Goal: Browse casually

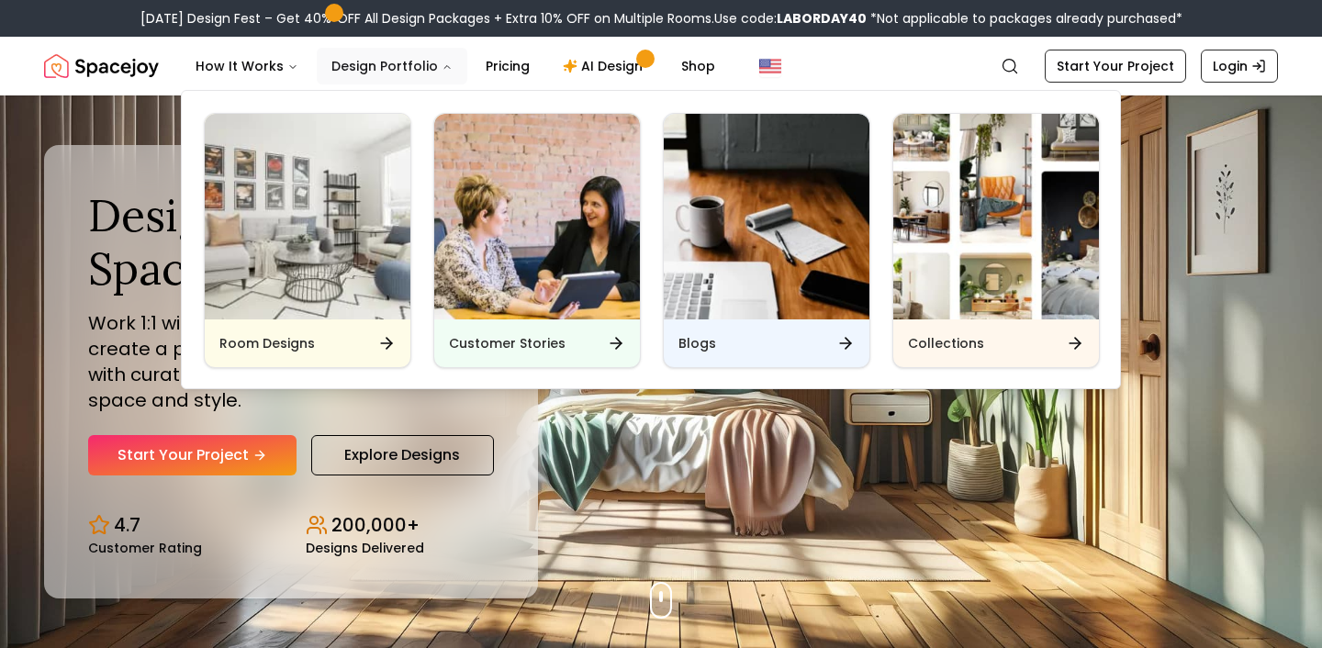
click at [402, 68] on button "Design Portfolio" at bounding box center [392, 66] width 151 height 37
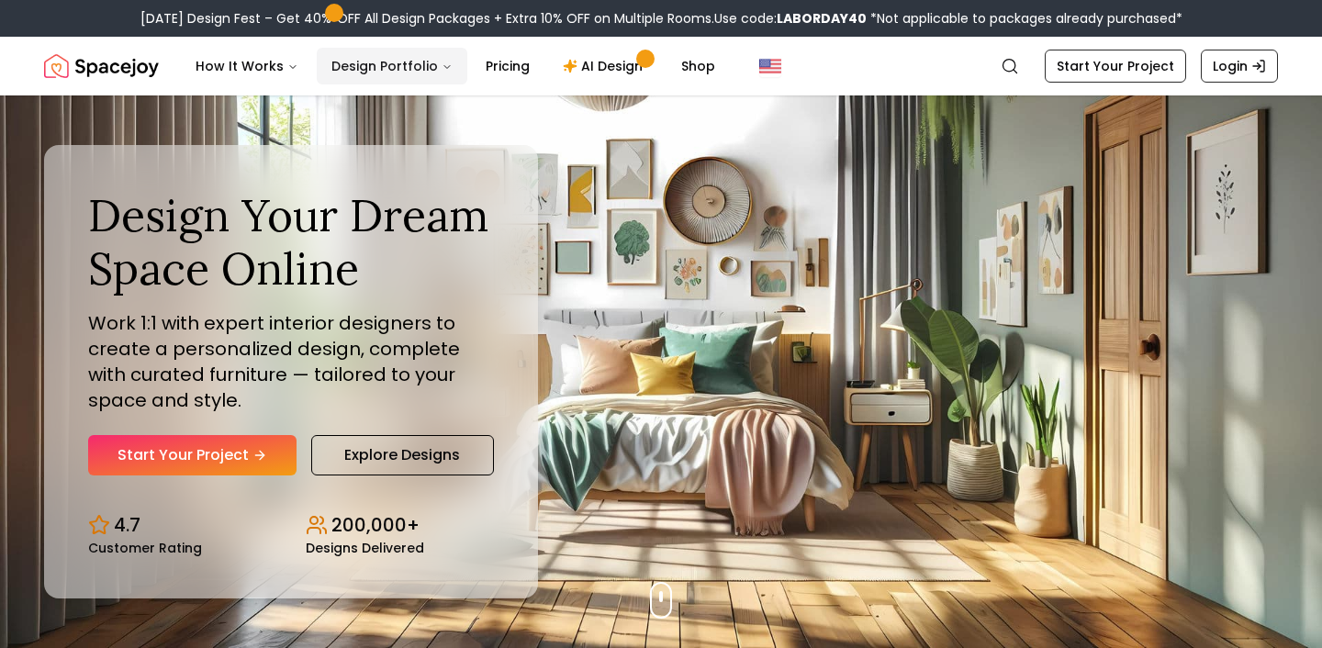
click at [442, 68] on icon "Main" at bounding box center [447, 67] width 11 height 11
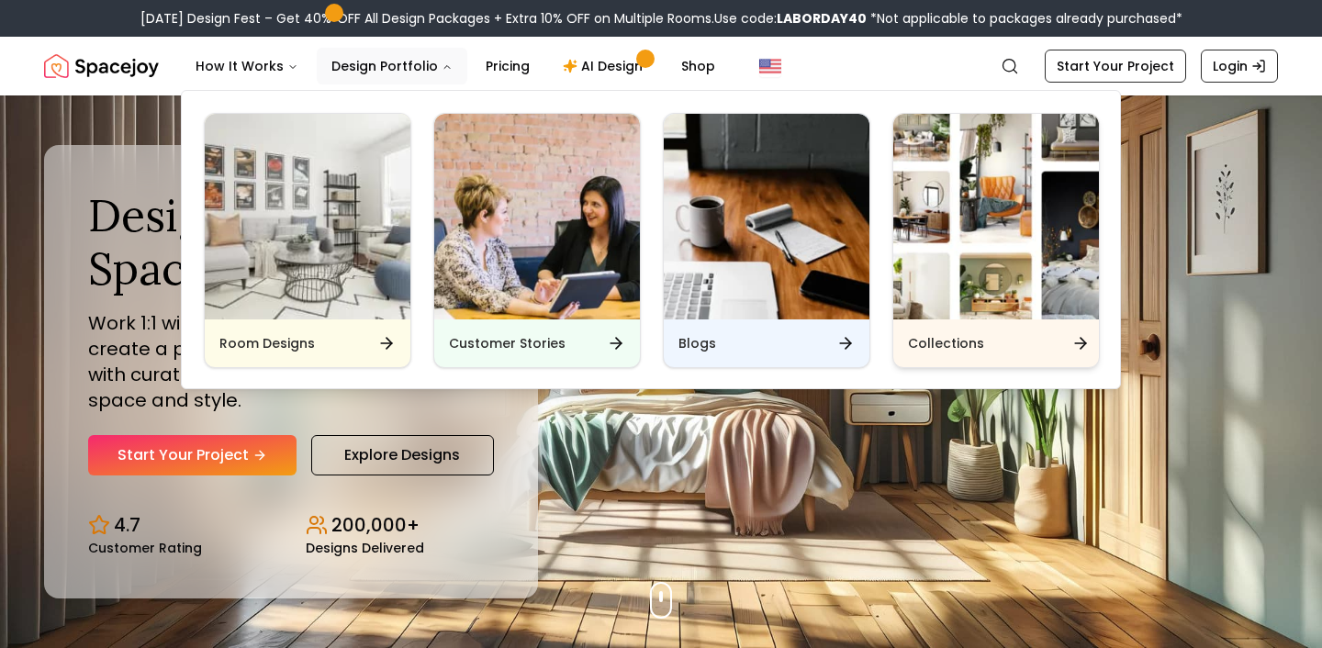
click at [1076, 338] on icon "Main" at bounding box center [1081, 343] width 18 height 18
